Goal: Task Accomplishment & Management: Complete application form

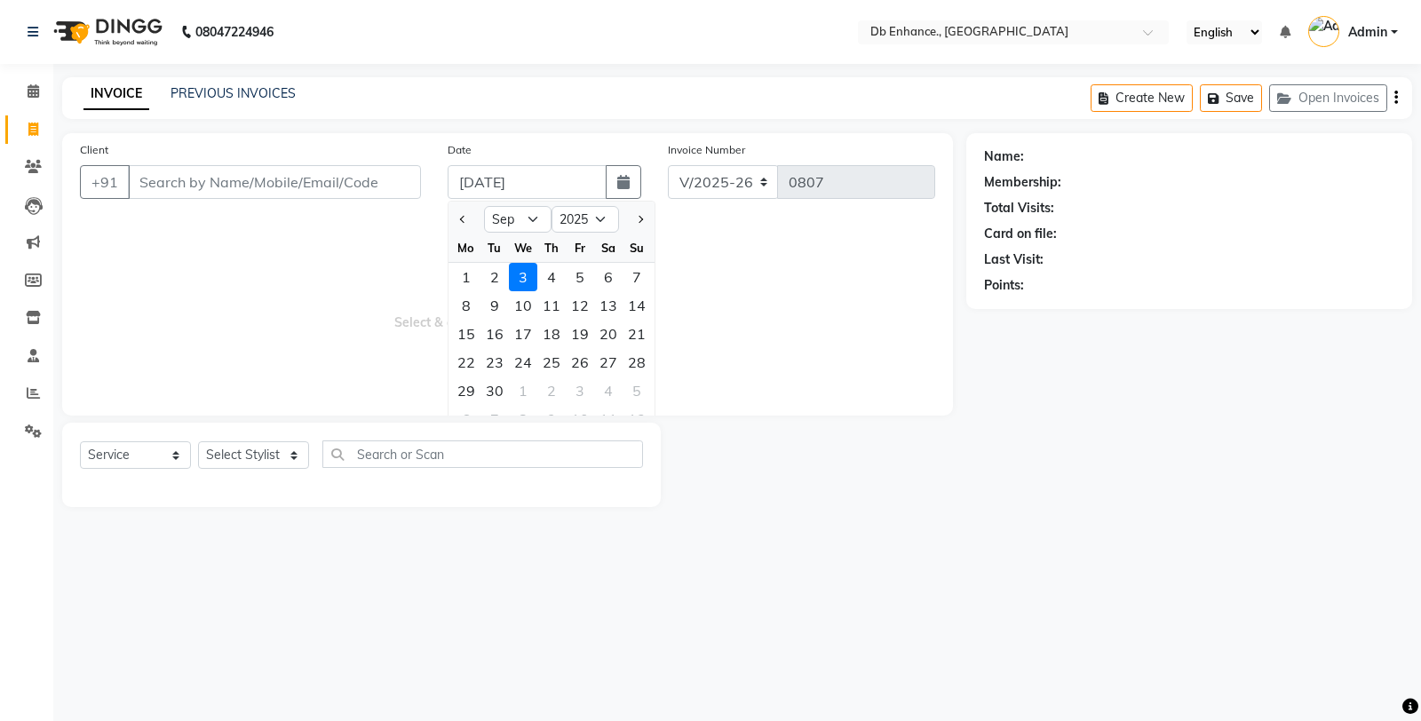
select select "9"
select select "2025"
select select "4474"
select select "service"
click at [349, 198] on input "Client" at bounding box center [274, 182] width 293 height 34
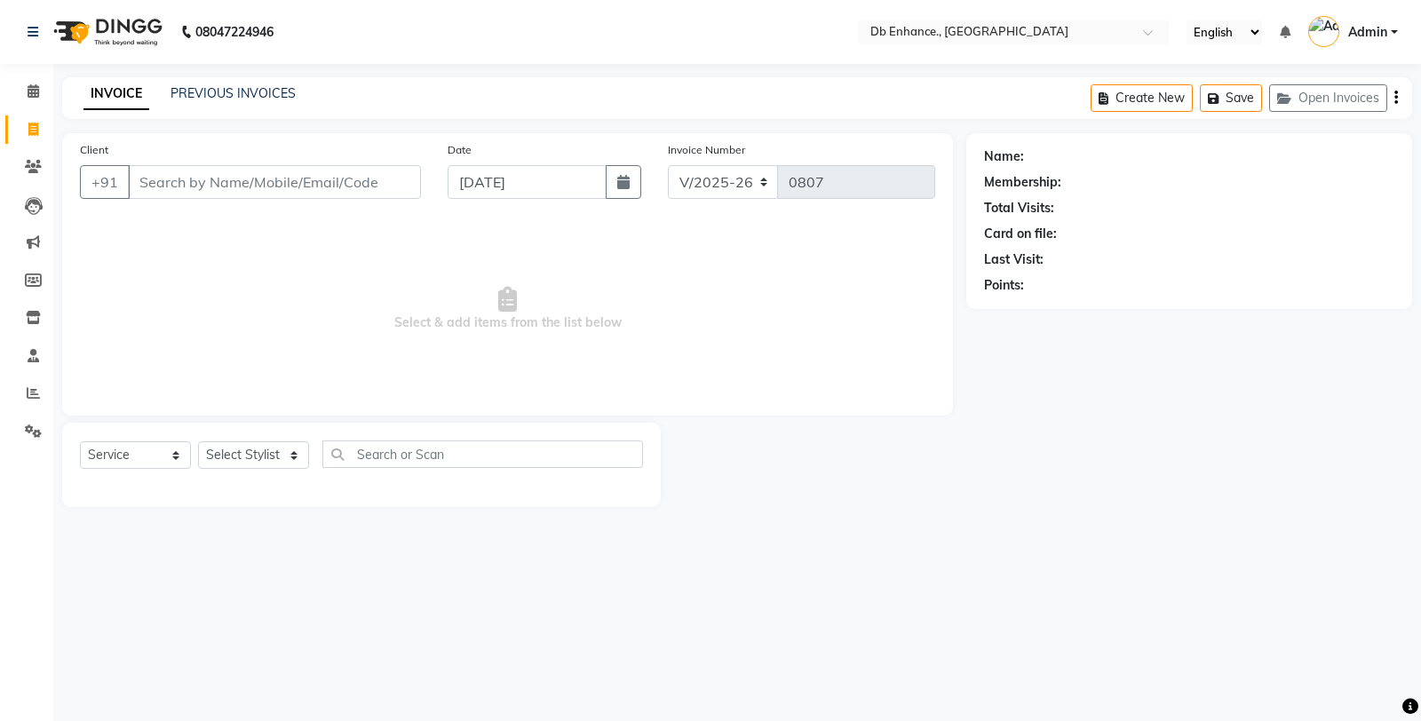
click at [606, 165] on button "button" at bounding box center [624, 182] width 36 height 34
select select "9"
select select "2025"
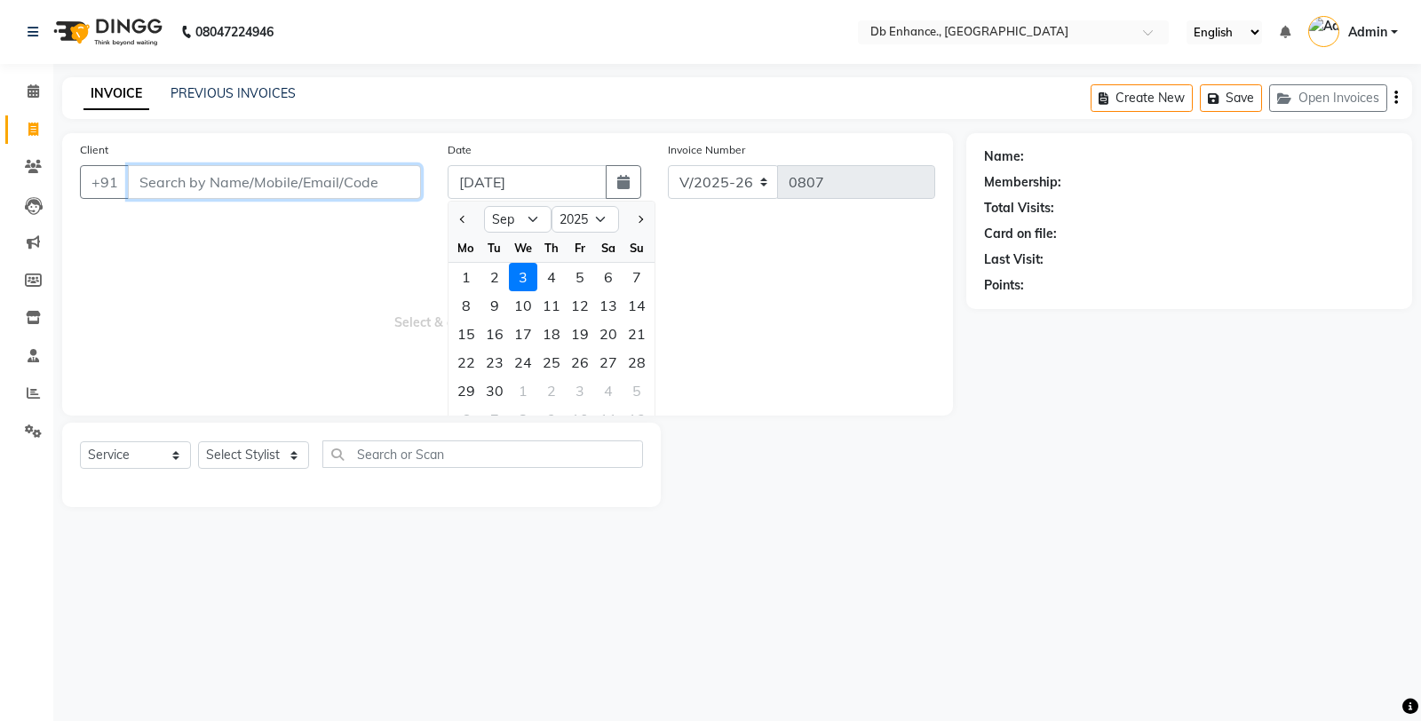
click at [178, 175] on input "Client" at bounding box center [274, 182] width 293 height 34
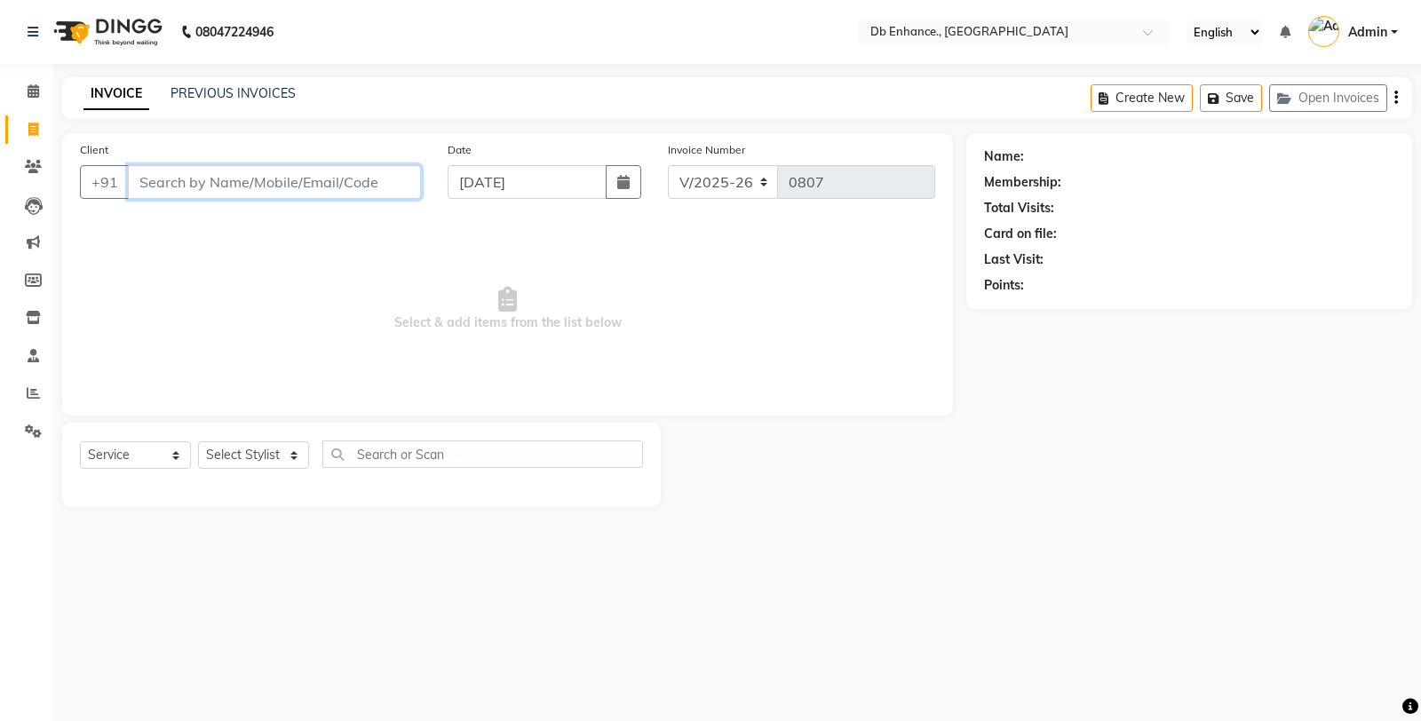
click at [218, 187] on input "Client" at bounding box center [274, 182] width 293 height 34
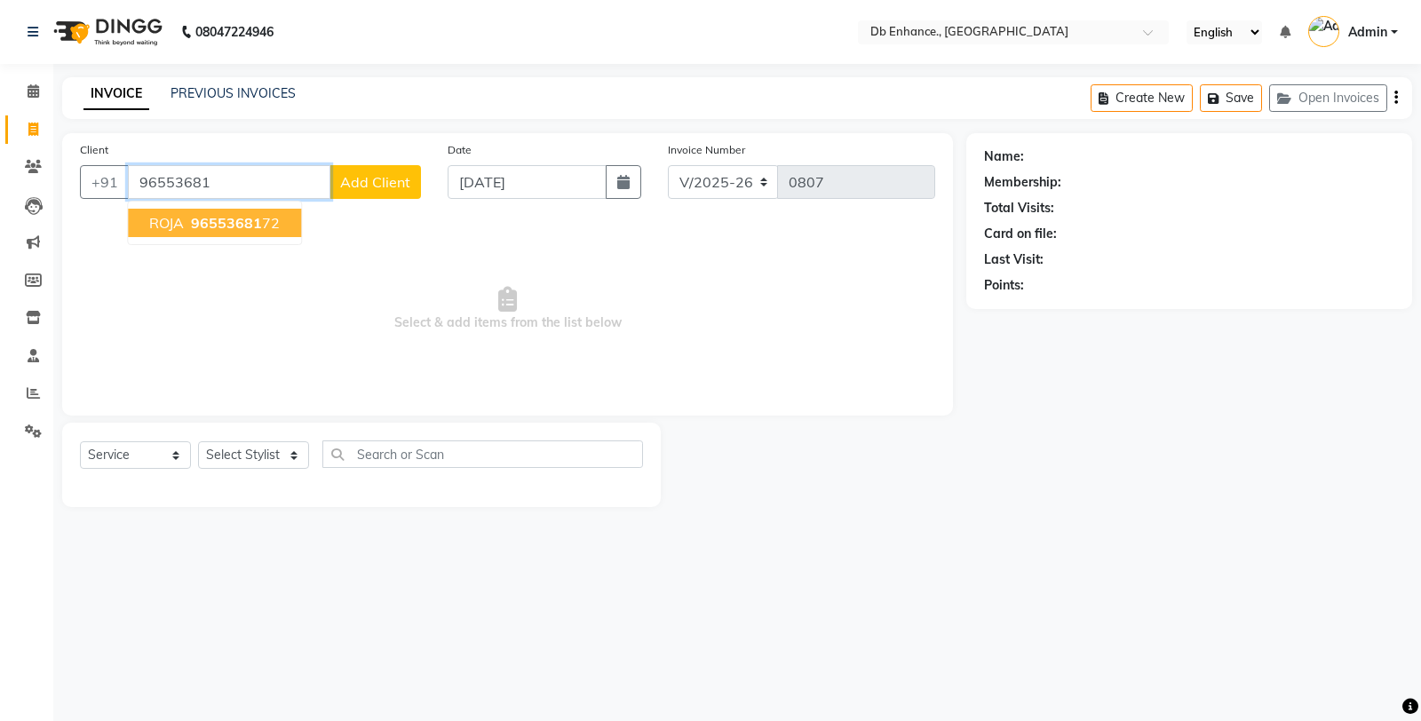
click at [216, 228] on span "96553681" at bounding box center [226, 223] width 71 height 18
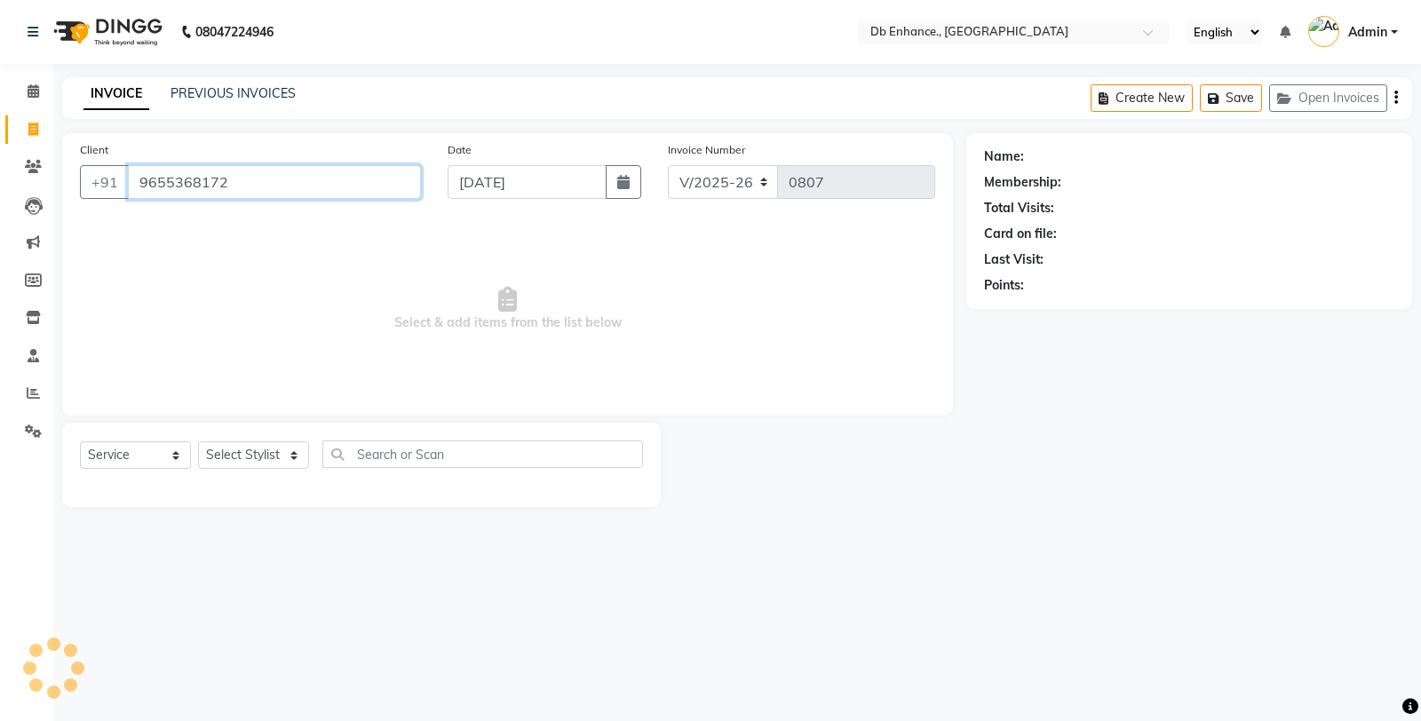
type input "9655368172"
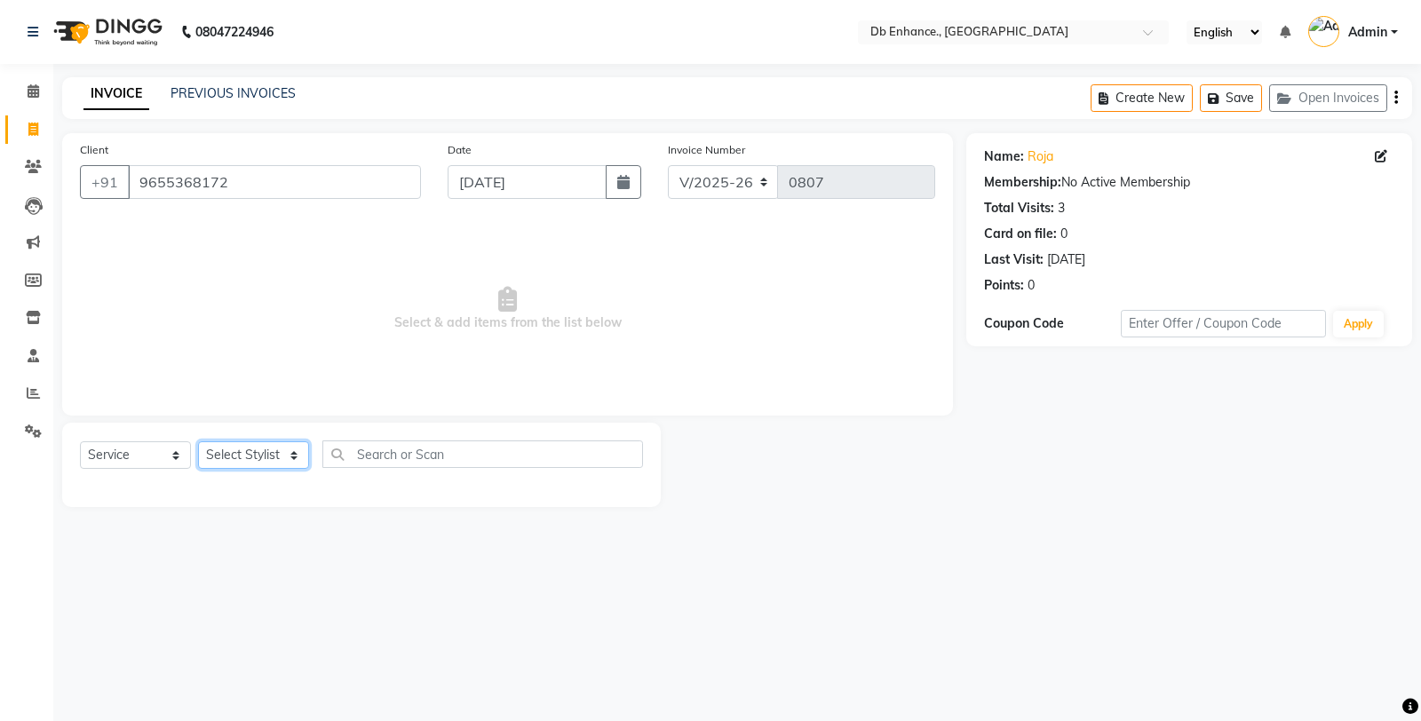
click at [286, 449] on select "Select Stylist [PERSON_NAME] [PERSON_NAME] nishat [PERSON_NAME] [PERSON_NAME] U…" at bounding box center [253, 455] width 111 height 28
select select "67593"
click at [198, 442] on select "Select Stylist [PERSON_NAME] [PERSON_NAME] nishat [PERSON_NAME] [PERSON_NAME] U…" at bounding box center [253, 455] width 111 height 28
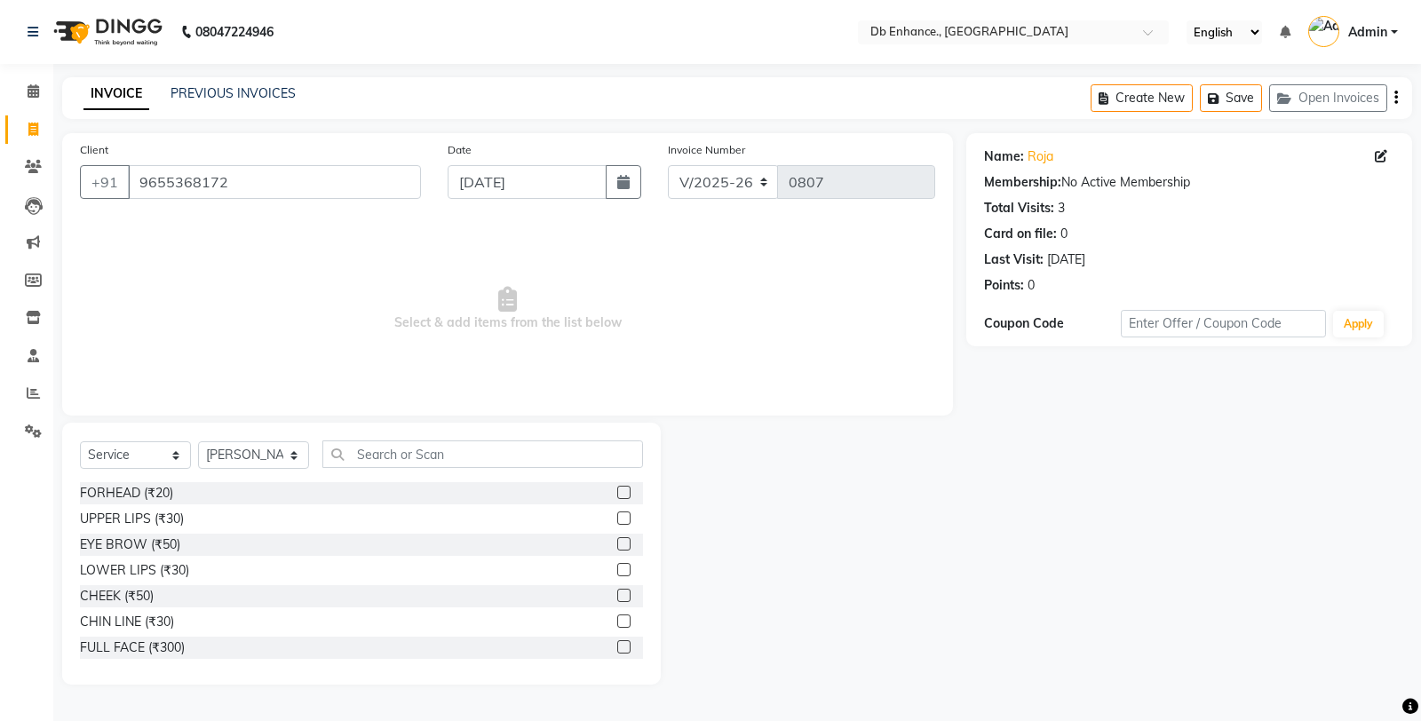
click at [617, 546] on label at bounding box center [623, 543] width 13 height 13
click at [617, 546] on input "checkbox" at bounding box center [623, 545] width 12 height 12
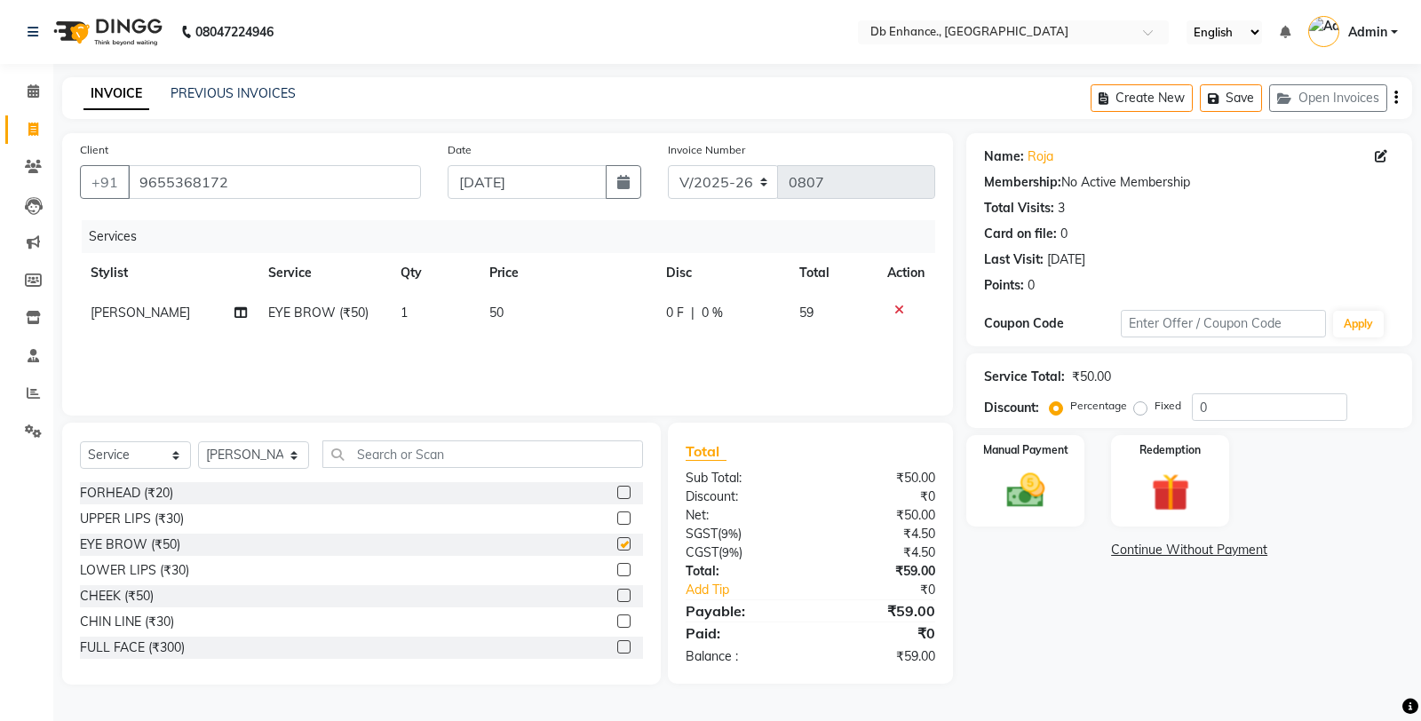
checkbox input "false"
click at [617, 489] on label at bounding box center [623, 492] width 13 height 13
click at [617, 489] on input "checkbox" at bounding box center [623, 494] width 12 height 12
checkbox input "false"
click at [1007, 473] on img at bounding box center [1026, 490] width 64 height 45
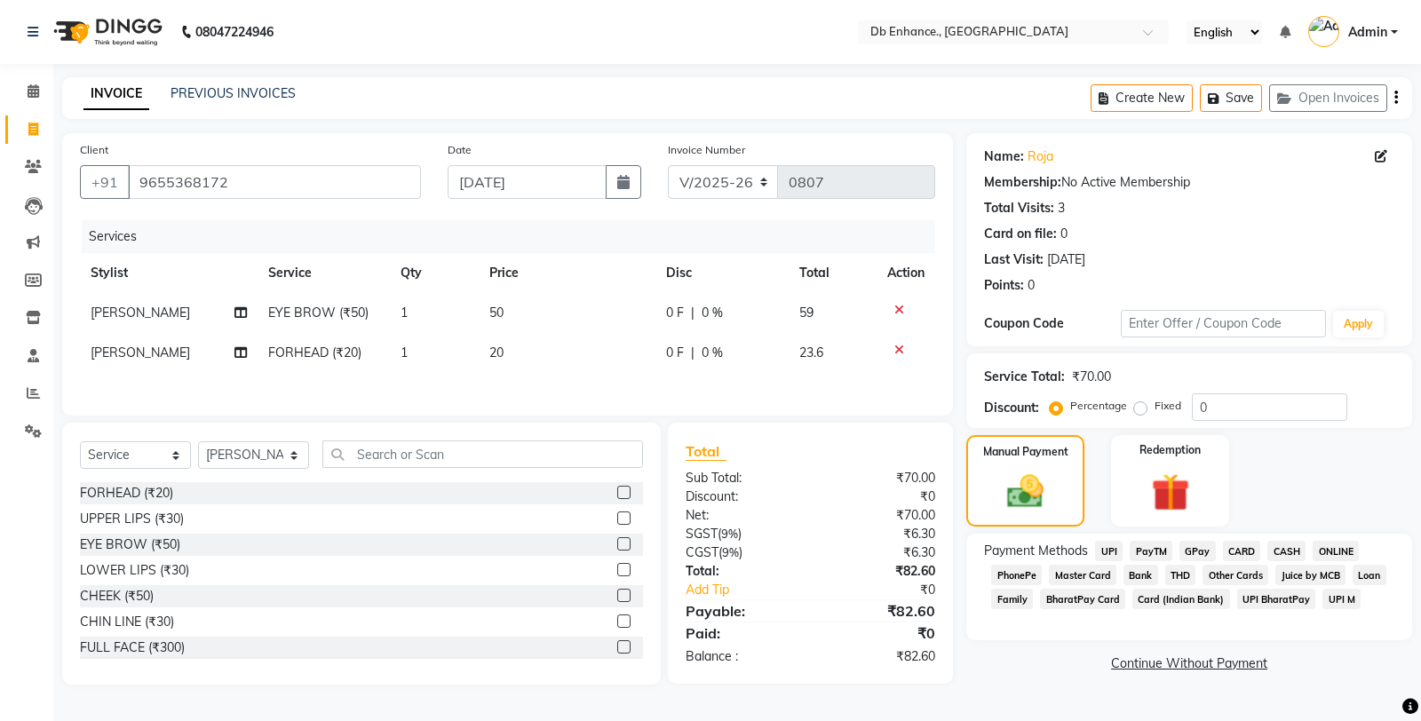
click at [1335, 546] on span "ONLINE" at bounding box center [1336, 551] width 46 height 20
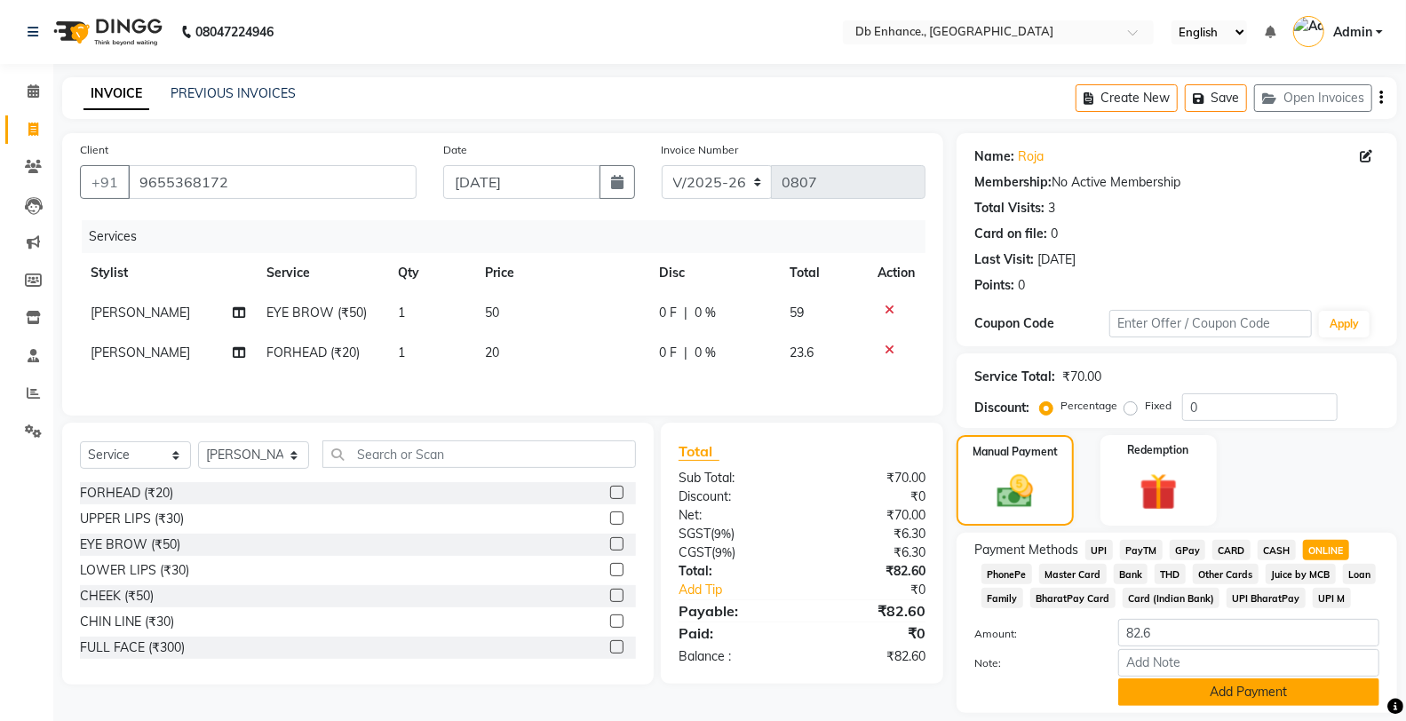
click at [1265, 696] on button "Add Payment" at bounding box center [1248, 693] width 261 height 28
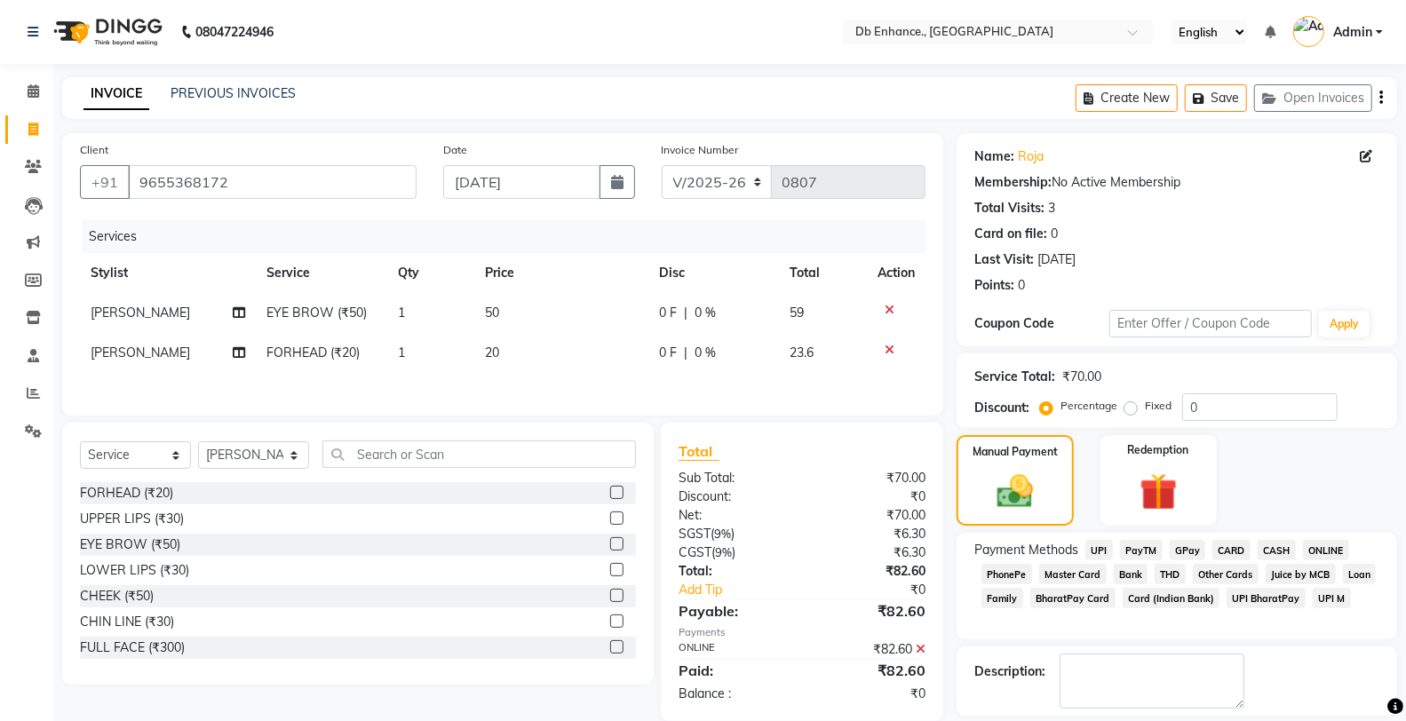
scroll to position [82, 0]
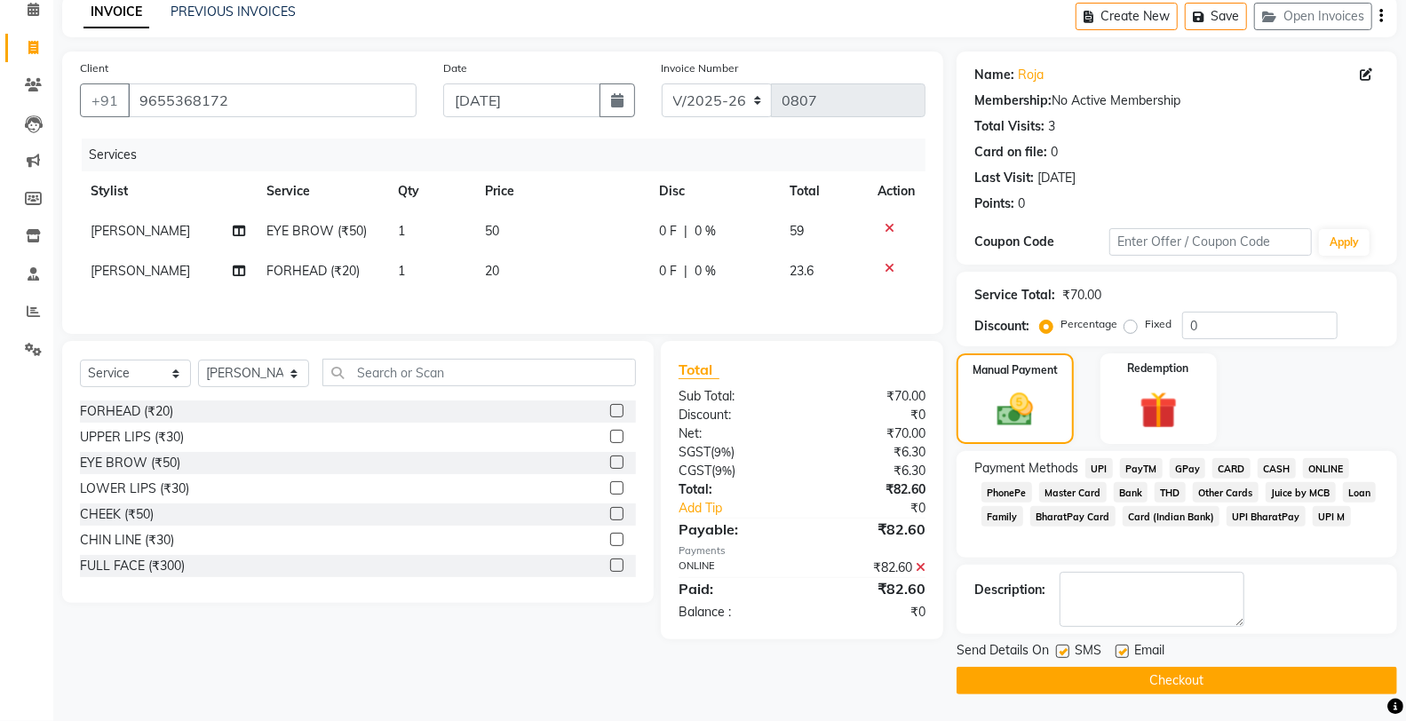
click at [1122, 645] on label at bounding box center [1122, 651] width 13 height 13
click at [1122, 647] on input "checkbox" at bounding box center [1122, 653] width 12 height 12
checkbox input "false"
click at [1057, 649] on label at bounding box center [1062, 651] width 13 height 13
click at [1057, 649] on input "checkbox" at bounding box center [1062, 653] width 12 height 12
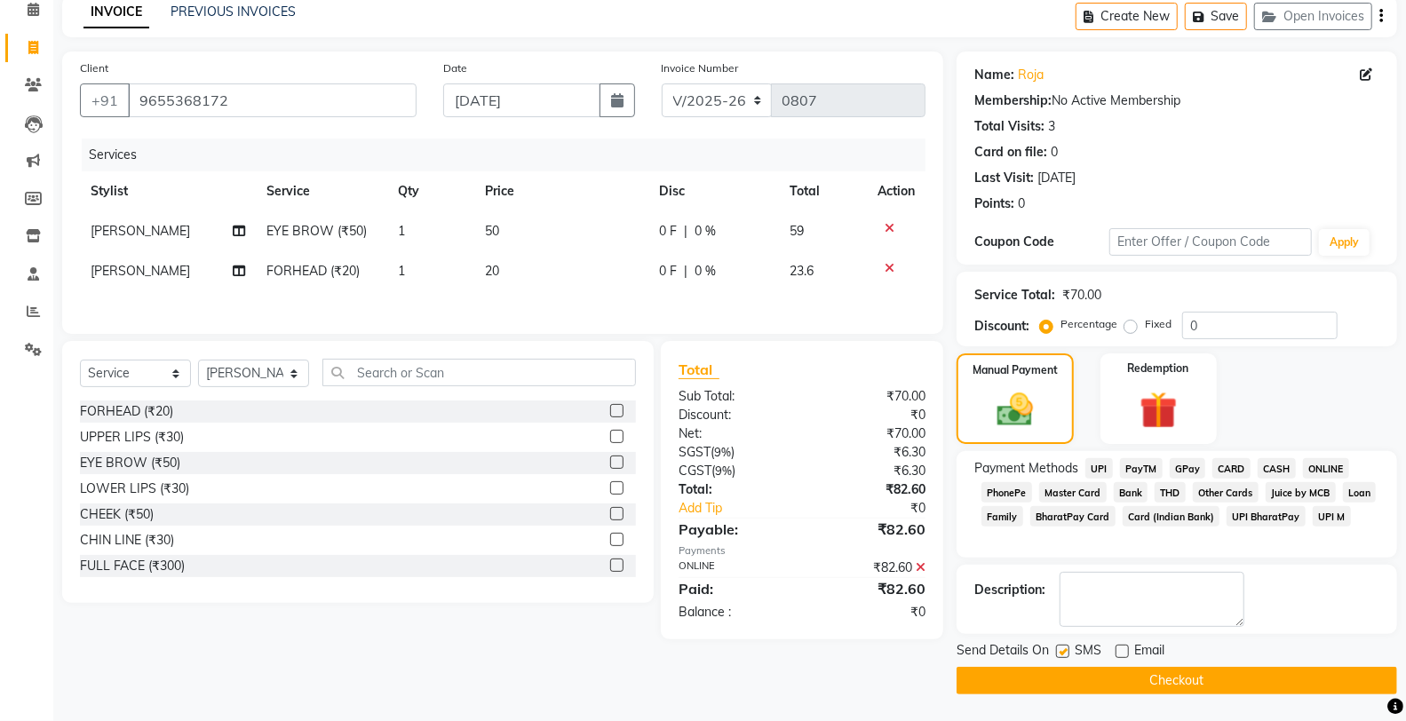
checkbox input "false"
click at [1061, 675] on button "Checkout" at bounding box center [1177, 681] width 441 height 28
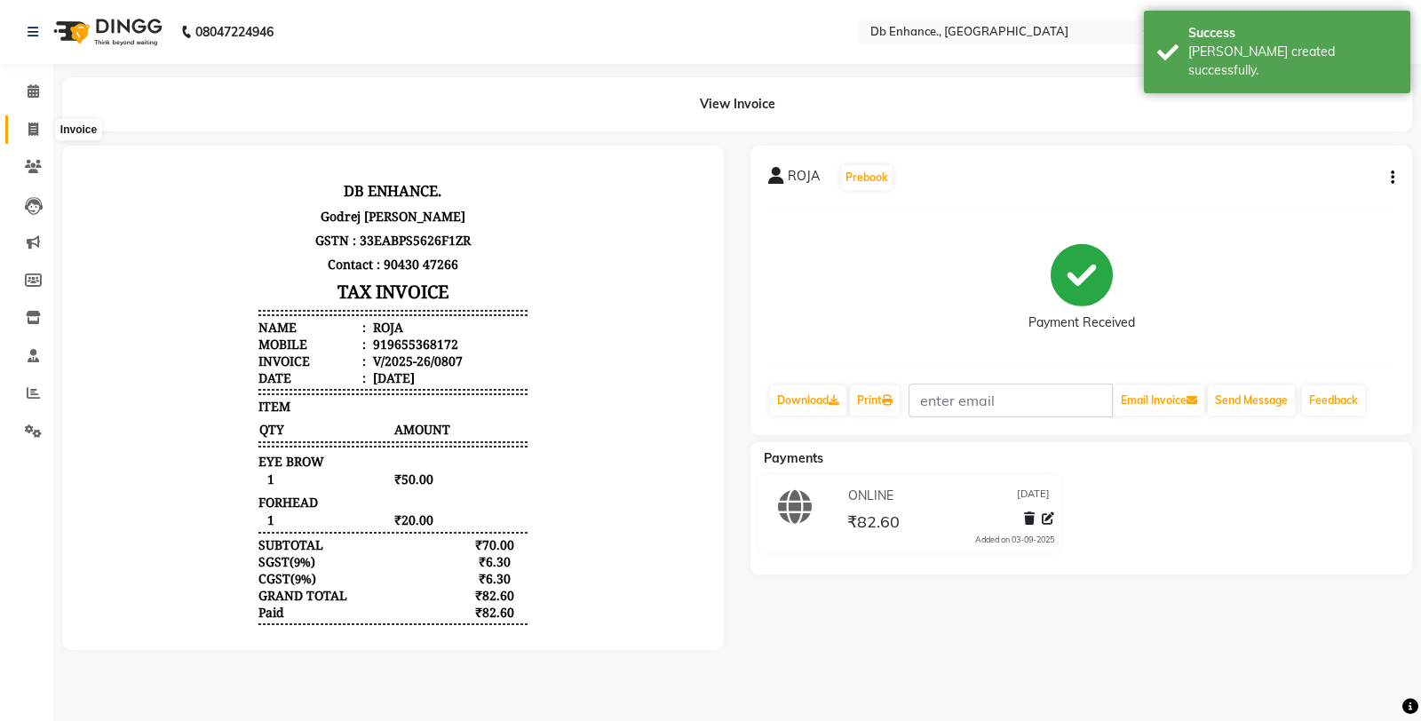
click at [31, 125] on icon at bounding box center [33, 129] width 10 height 13
select select "4474"
select select "service"
